Goal: Task Accomplishment & Management: Use online tool/utility

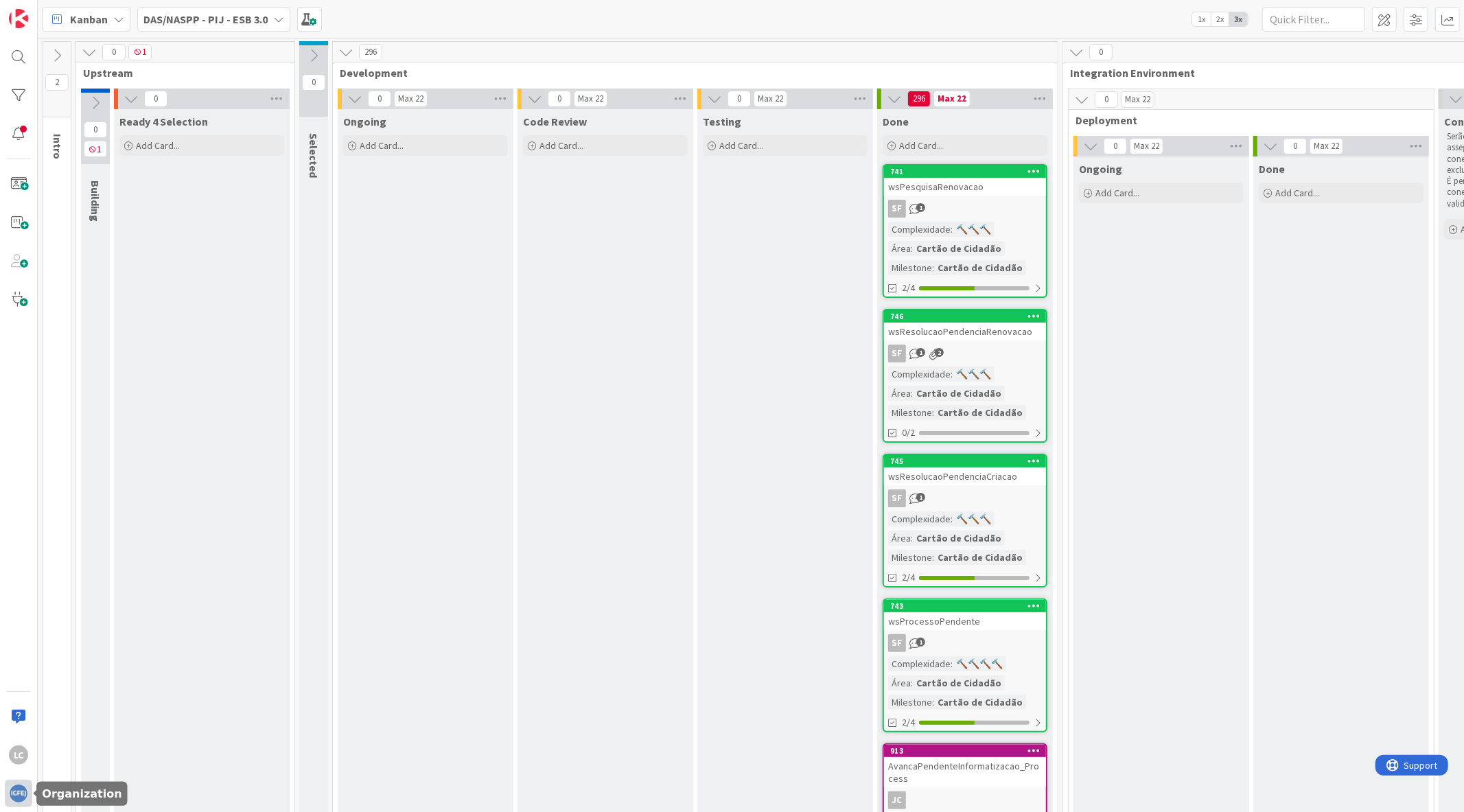
click at [10, 791] on img at bounding box center [18, 793] width 19 height 19
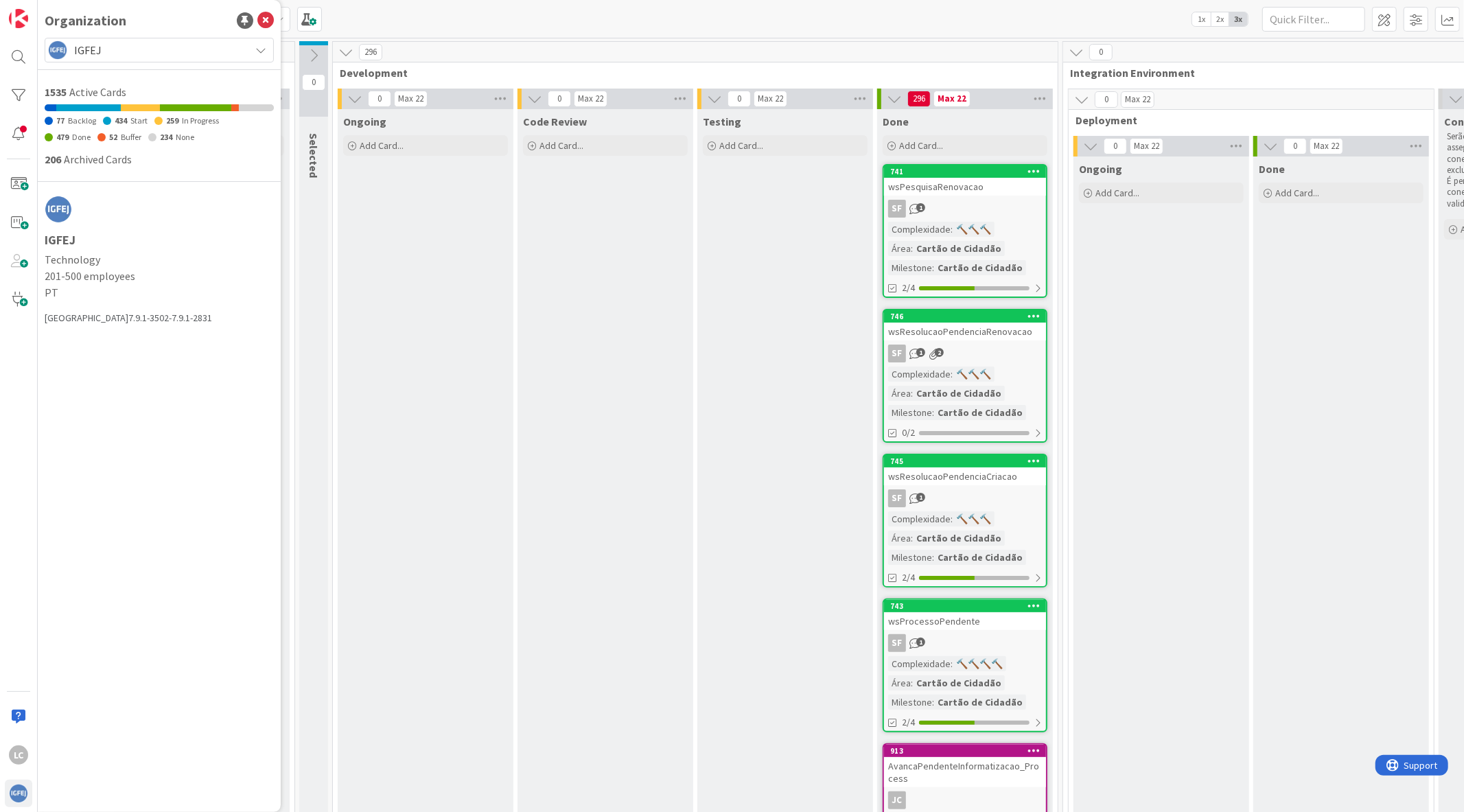
click at [112, 56] on span "IGFEJ" at bounding box center [158, 50] width 169 height 19
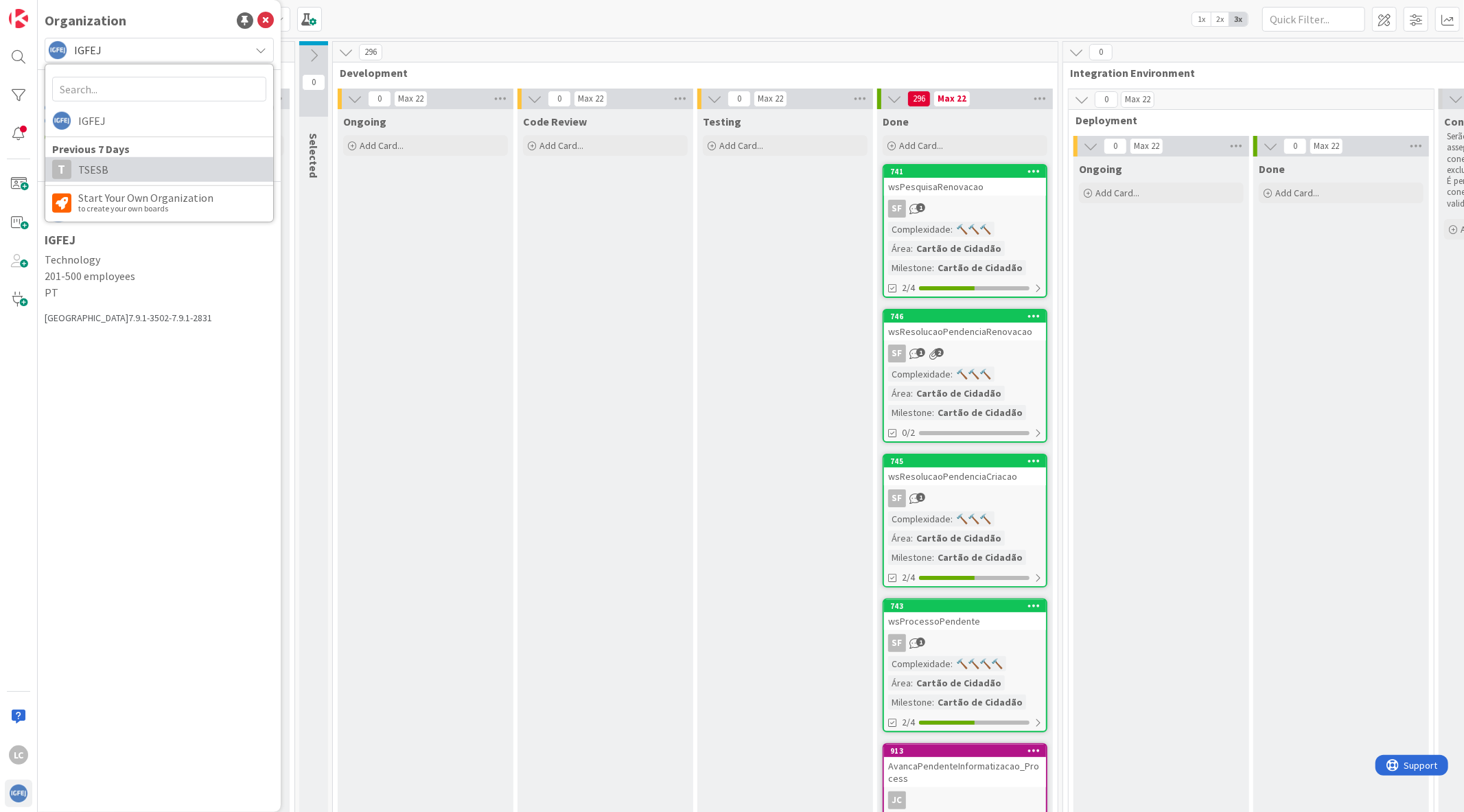
click at [127, 172] on span "TSESB" at bounding box center [172, 169] width 188 height 20
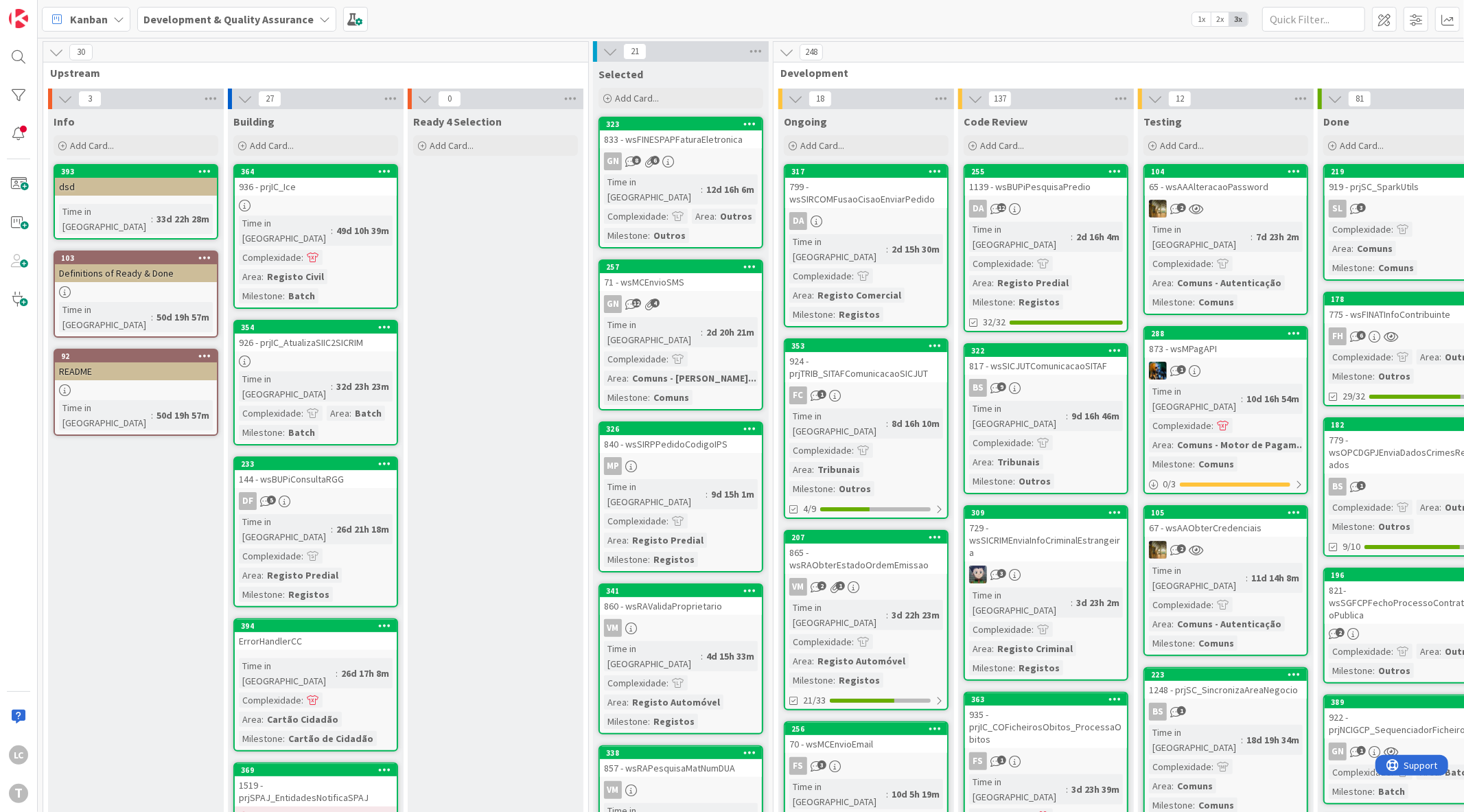
click at [1080, 9] on div "Kanban Development & Quality Assurance 1x 2x 3x" at bounding box center [751, 19] width 1426 height 38
click at [1032, 30] on div "Kanban Development & Quality Assurance 1x 2x 3x" at bounding box center [751, 19] width 1426 height 38
click at [1135, 20] on div "Kanban Development & Quality Assurance 1x 2x 3x" at bounding box center [751, 19] width 1426 height 38
click at [1188, 26] on div "Kanban Development & Quality Assurance 1x 2x 3x" at bounding box center [751, 19] width 1426 height 38
click at [1179, 35] on div "Kanban Development & Quality Assurance 1x 2x 3x" at bounding box center [751, 19] width 1426 height 38
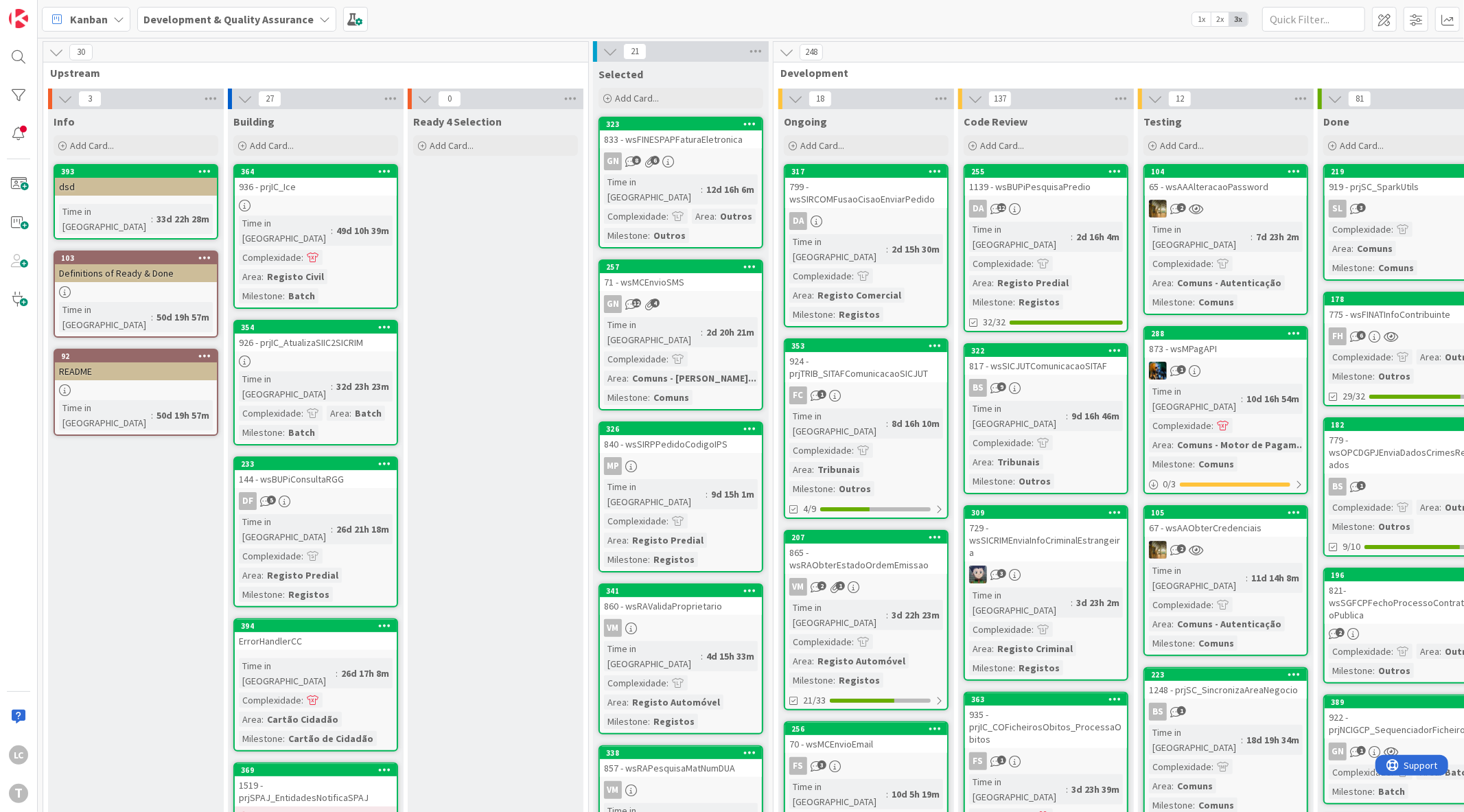
click at [1177, 32] on div "Kanban Development & Quality Assurance 1x 2x 3x" at bounding box center [751, 19] width 1426 height 38
drag, startPoint x: 477, startPoint y: 620, endPoint x: 485, endPoint y: 620, distance: 8.0
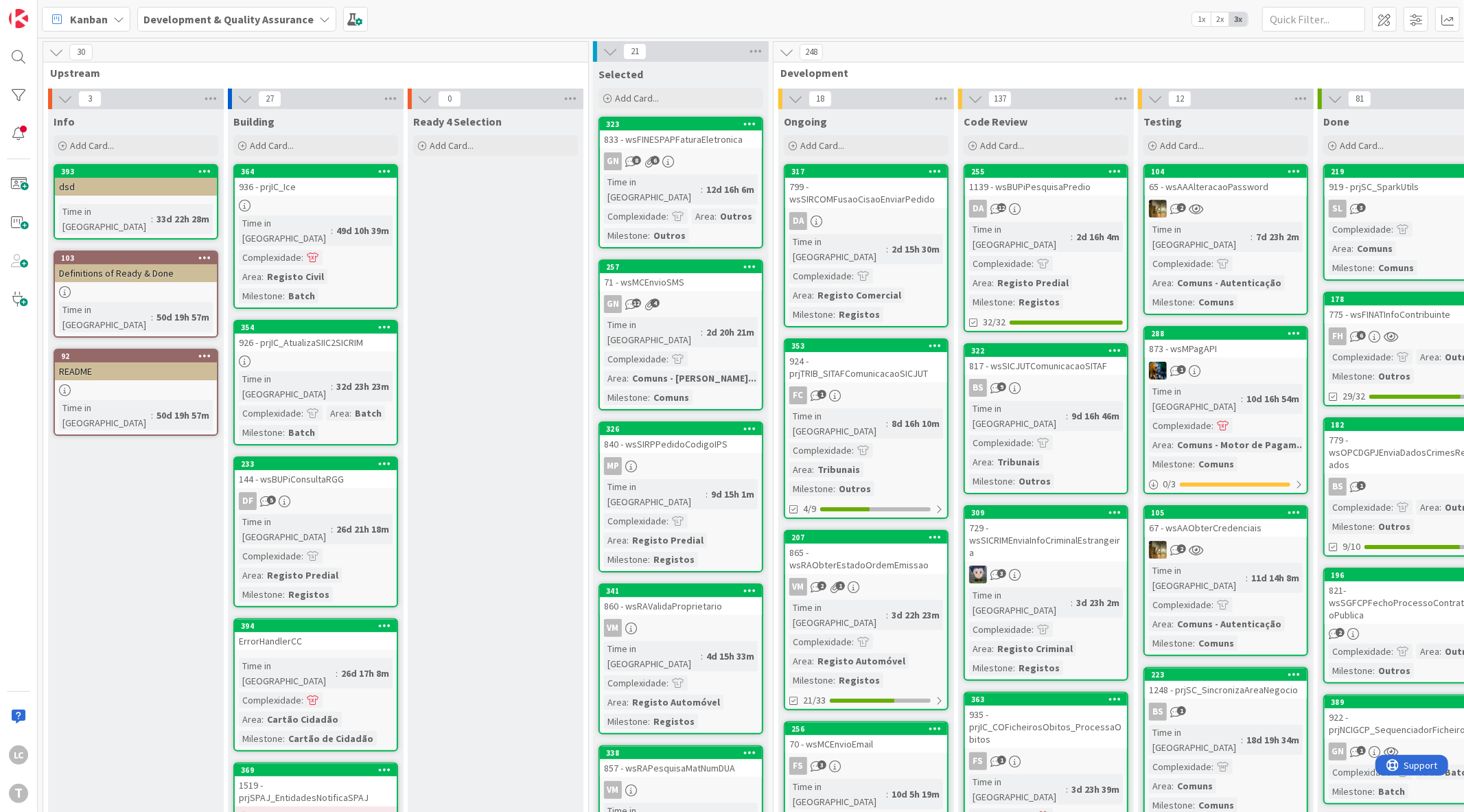
click at [545, 24] on div "Kanban Development & Quality Assurance 1x 2x 3x" at bounding box center [751, 19] width 1426 height 38
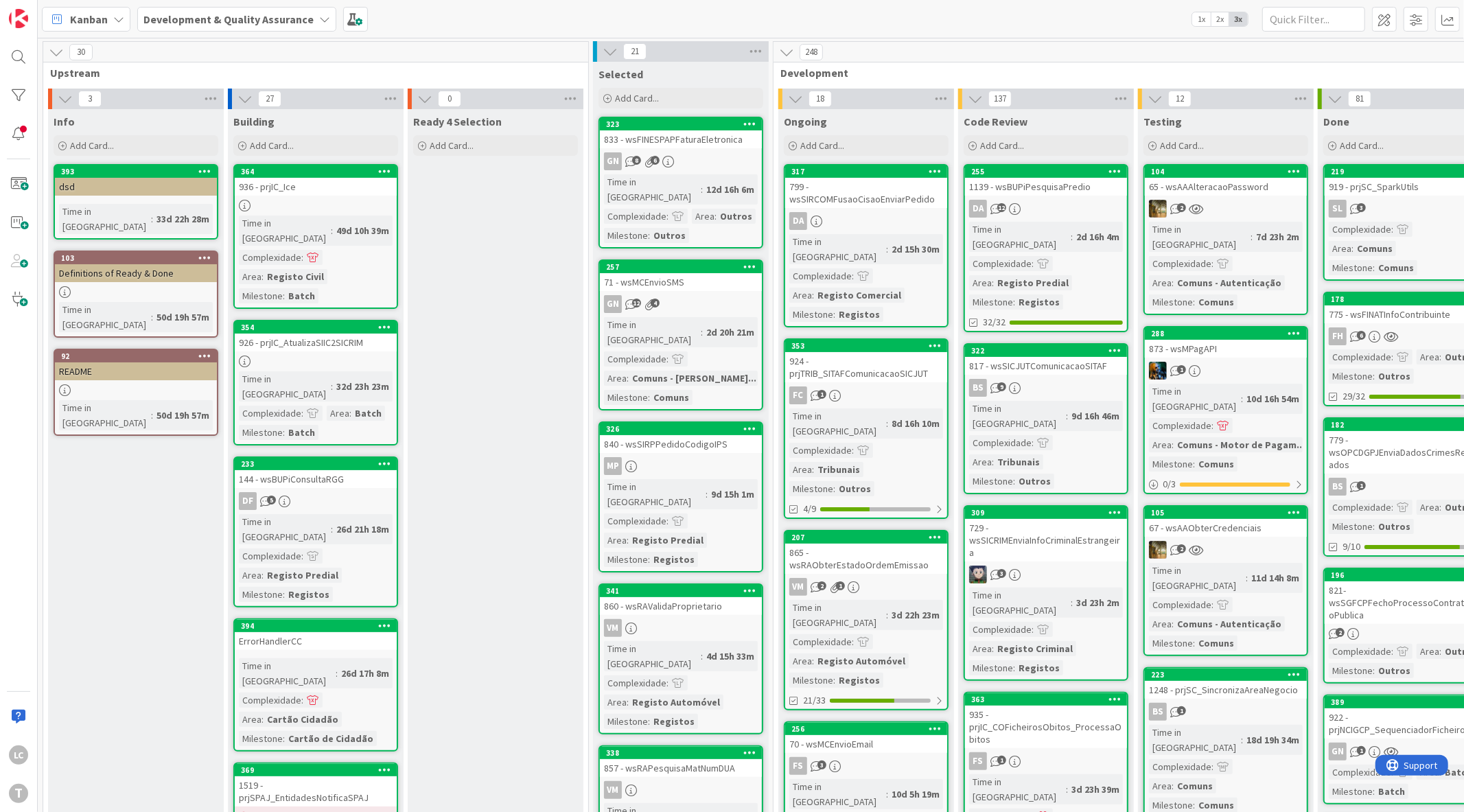
click at [647, 12] on div "Kanban Development & Quality Assurance 1x 2x 3x" at bounding box center [751, 19] width 1426 height 38
click at [542, 17] on div "Kanban Development & Quality Assurance 1x 2x 3x" at bounding box center [751, 19] width 1426 height 38
click at [608, 12] on div "Kanban Development & Quality Assurance 1x 2x 3x" at bounding box center [751, 19] width 1426 height 38
click at [502, 10] on div "Kanban Development & Quality Assurance 1x 2x 3x" at bounding box center [751, 19] width 1426 height 38
